Goal: Task Accomplishment & Management: Manage account settings

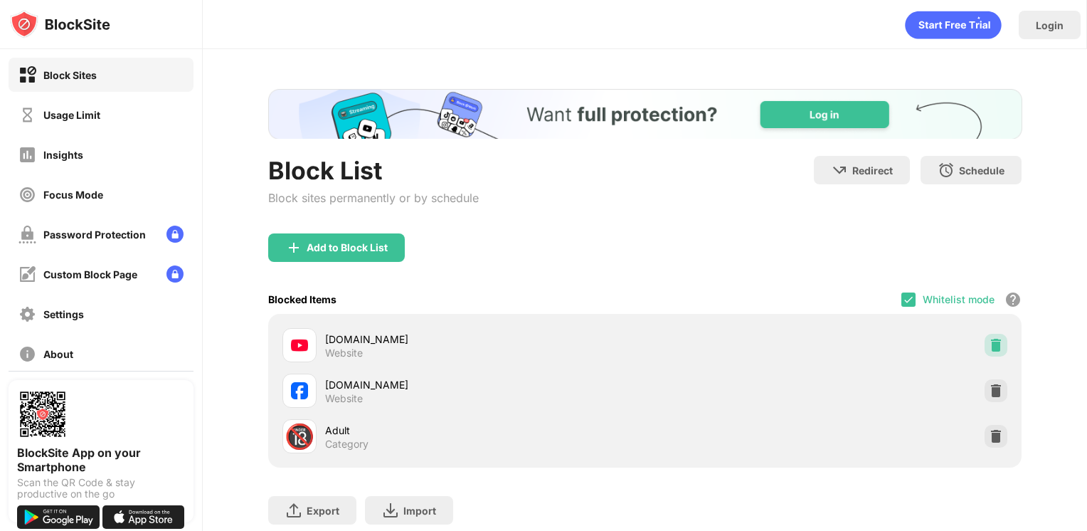
click at [989, 344] on img at bounding box center [996, 345] width 14 height 14
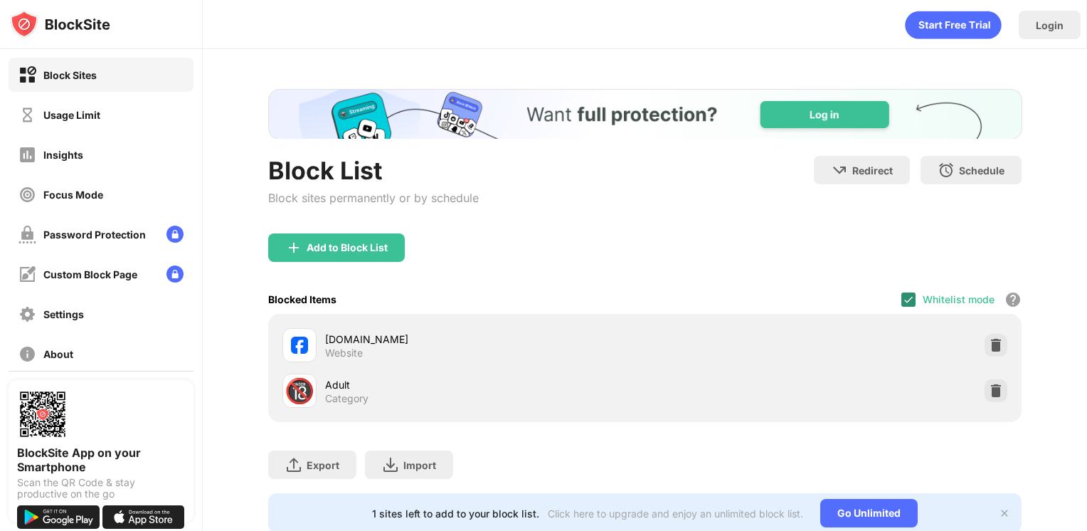
click at [903, 294] on img at bounding box center [908, 299] width 11 height 11
